Goal: Information Seeking & Learning: Learn about a topic

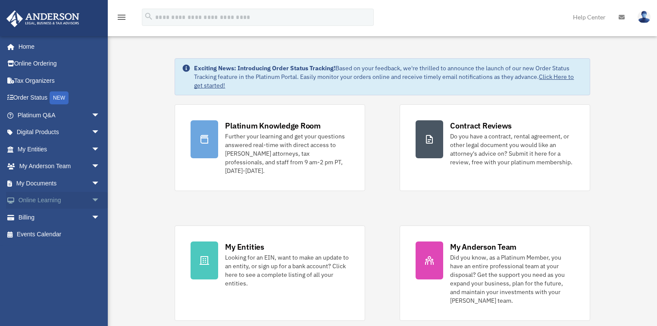
click at [91, 198] on span "arrow_drop_down" at bounding box center [99, 201] width 17 height 18
click at [55, 251] on link "Resources" at bounding box center [62, 251] width 101 height 17
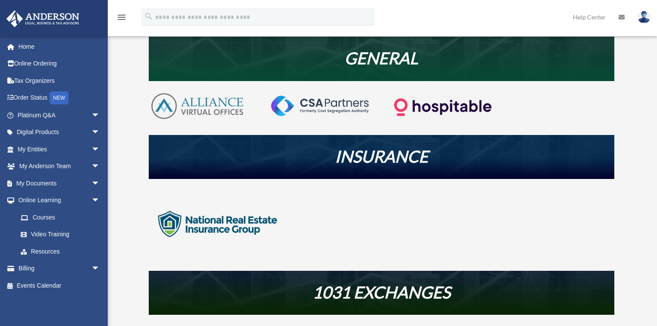
scroll to position [241, 0]
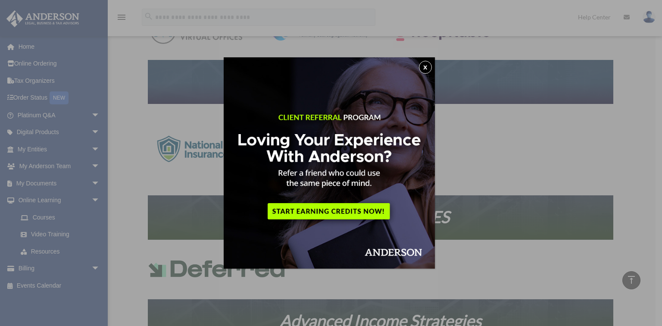
click at [428, 63] on button "x" at bounding box center [425, 67] width 13 height 13
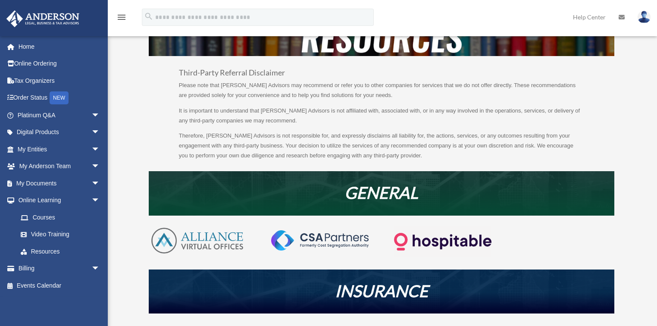
scroll to position [0, 0]
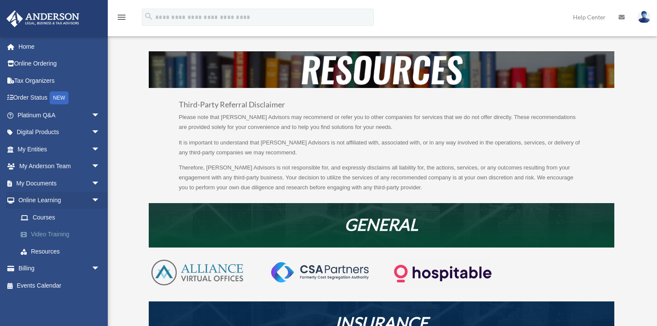
click at [49, 231] on link "Video Training" at bounding box center [62, 234] width 101 height 17
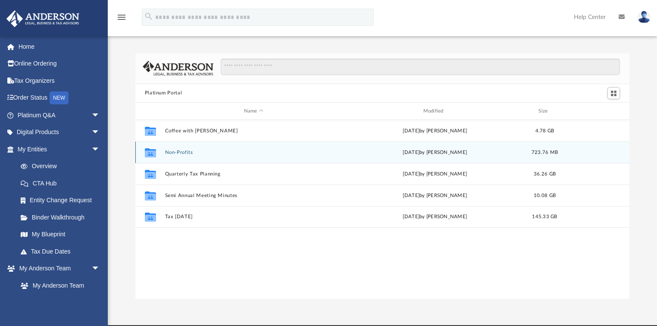
scroll to position [190, 489]
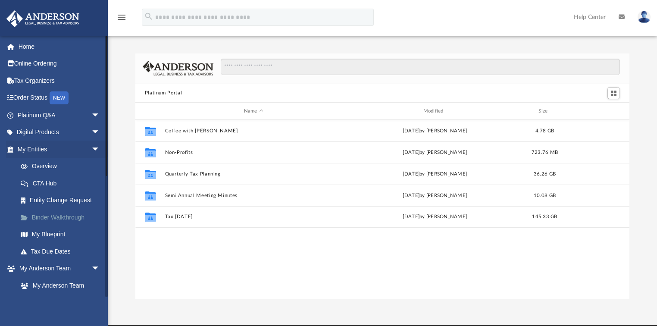
click at [59, 219] on link "Binder Walkthrough" at bounding box center [62, 217] width 101 height 17
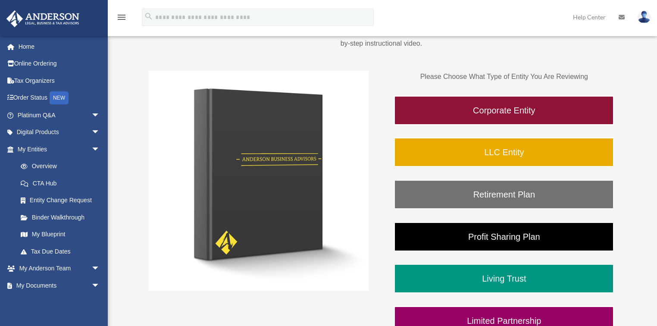
scroll to position [69, 0]
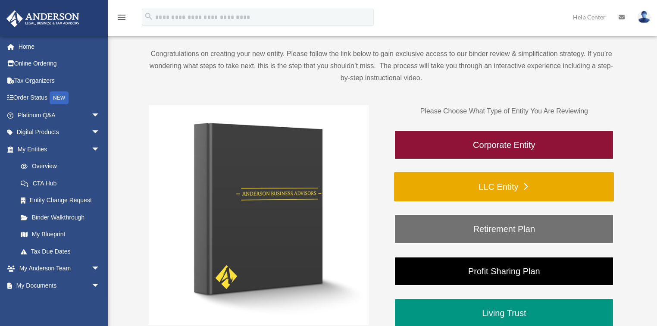
click at [505, 189] on link "LLC Entity" at bounding box center [504, 186] width 220 height 29
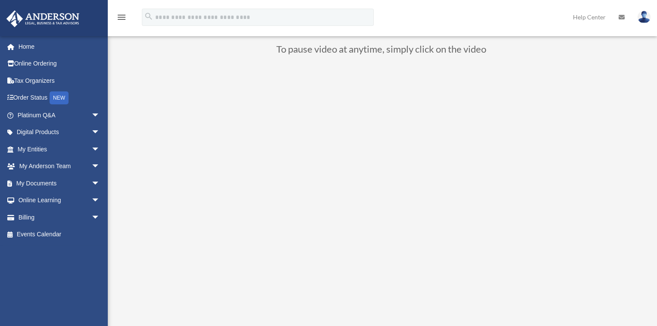
scroll to position [138, 0]
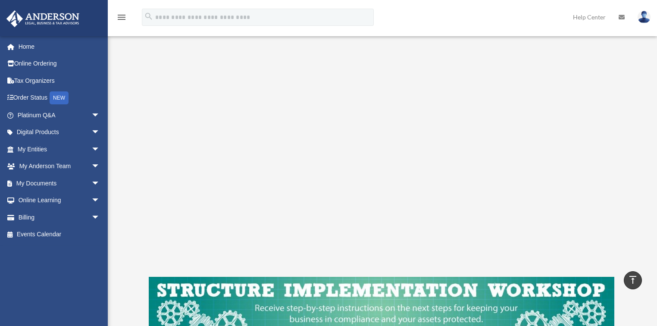
click at [643, 93] on div "LLC Entity To pause video at anytime, simply click on the video" at bounding box center [381, 147] width 530 height 469
